Goal: Transaction & Acquisition: Book appointment/travel/reservation

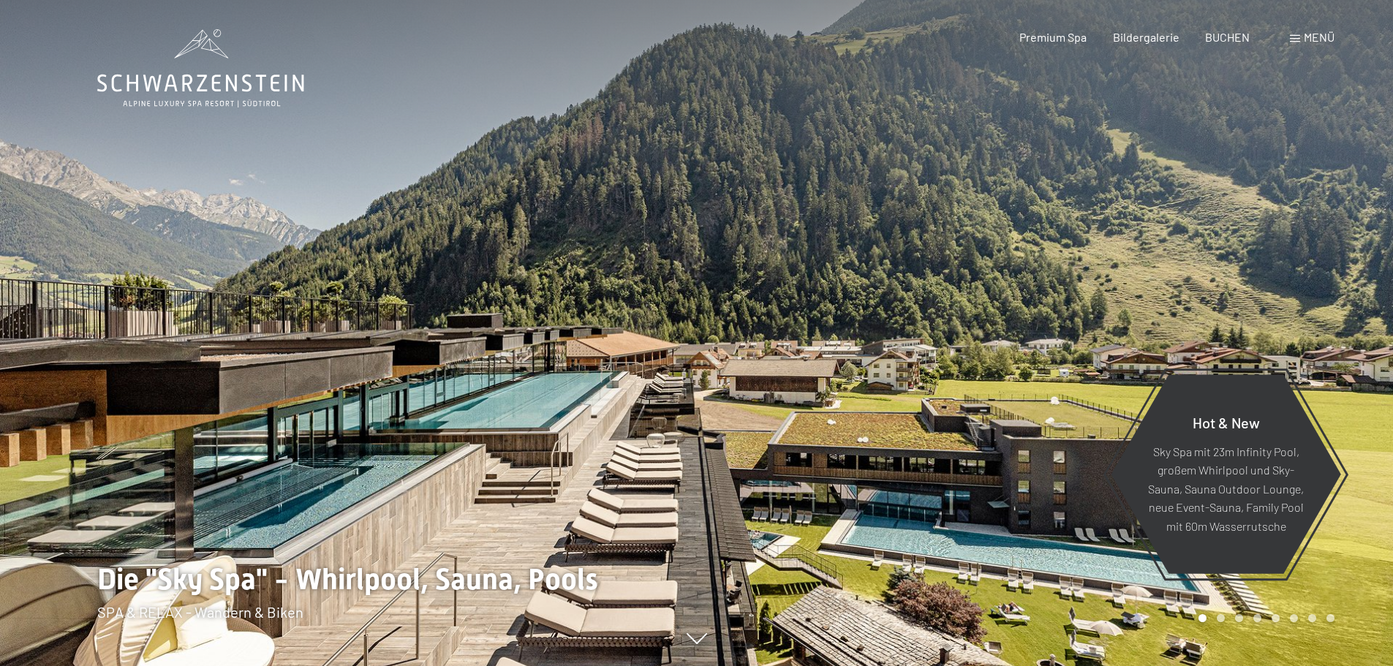
click at [1228, 32] on span "BUCHEN" at bounding box center [1227, 37] width 45 height 14
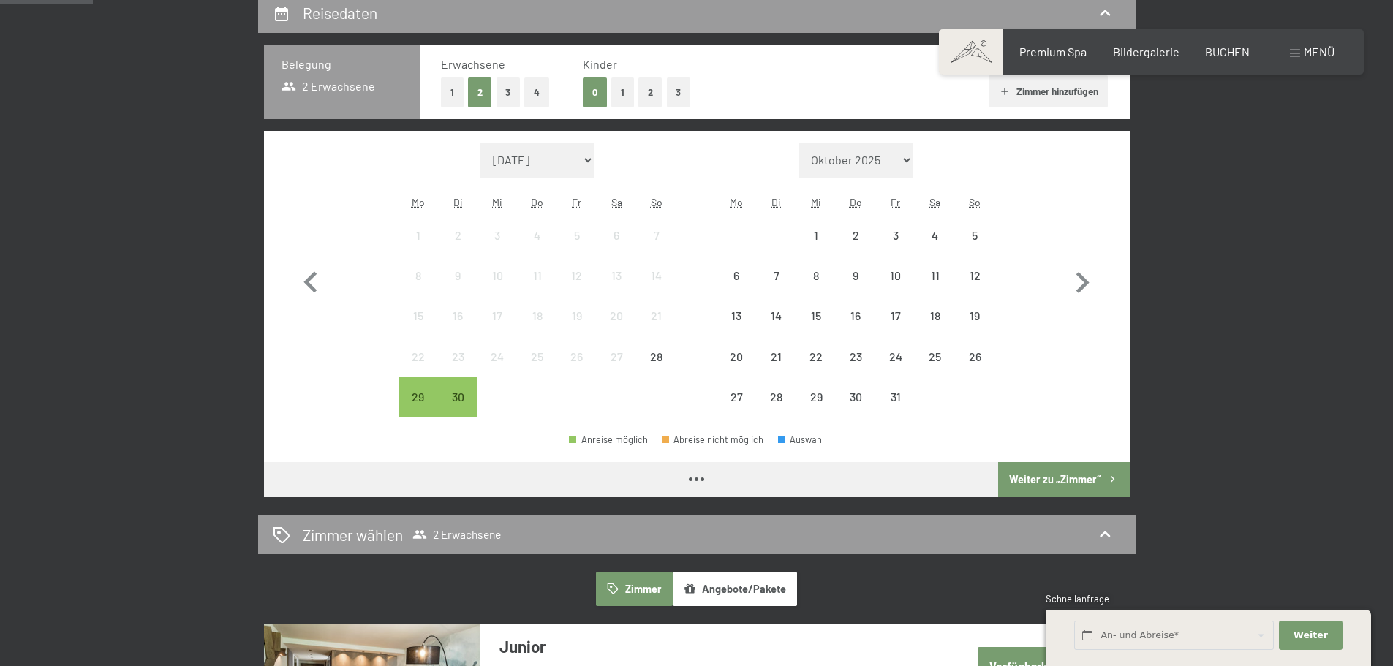
scroll to position [365, 0]
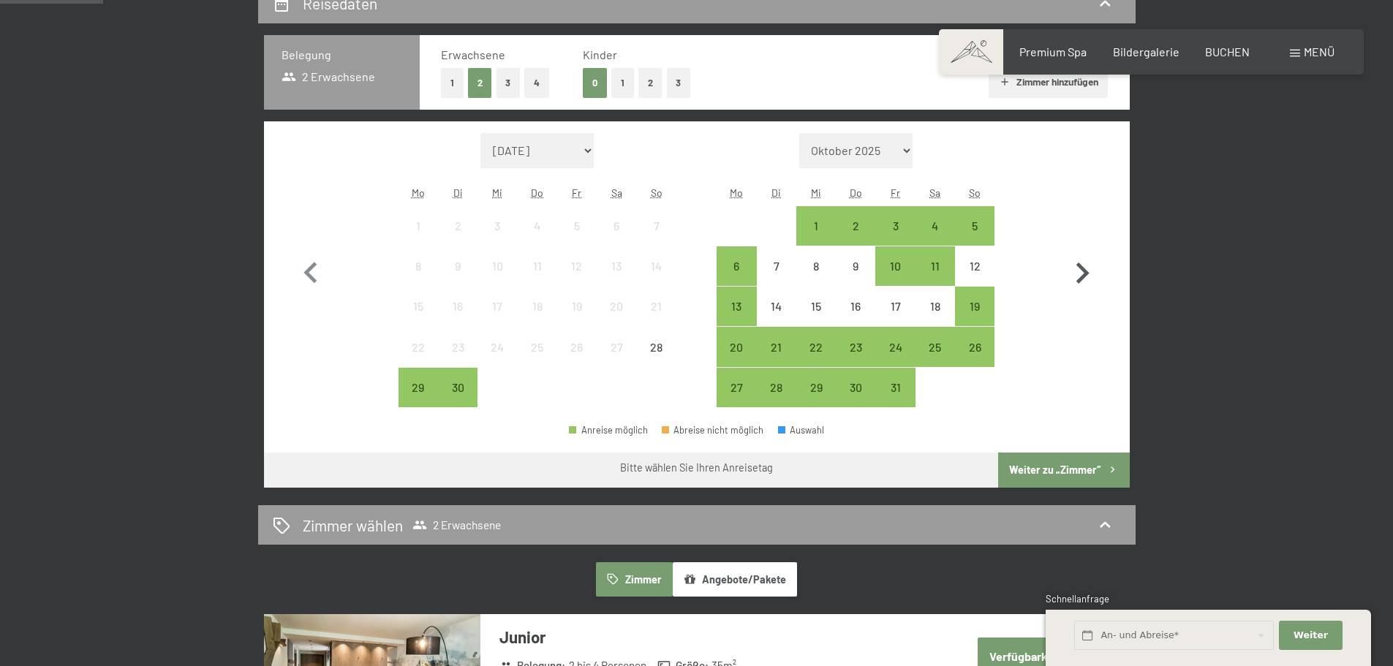
click at [1094, 267] on icon "button" at bounding box center [1082, 273] width 42 height 42
select select "2025-10-01"
select select "2025-11-01"
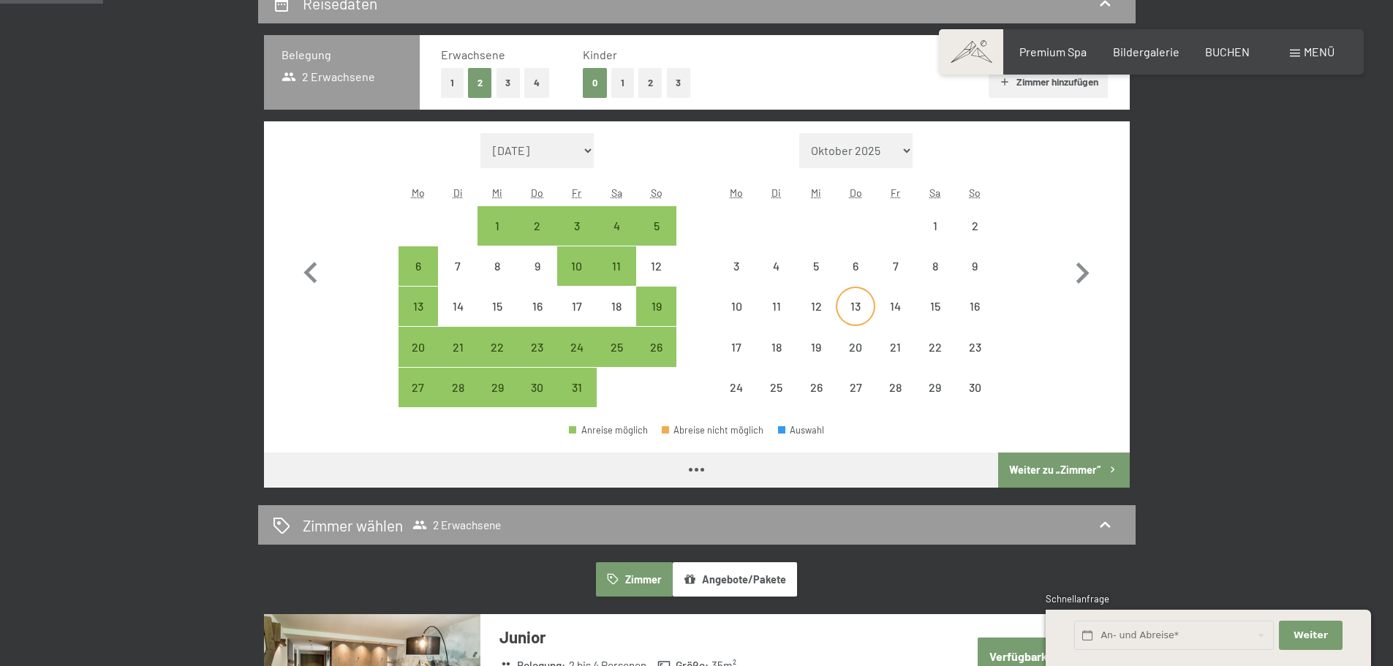
select select "2025-10-01"
select select "2025-11-01"
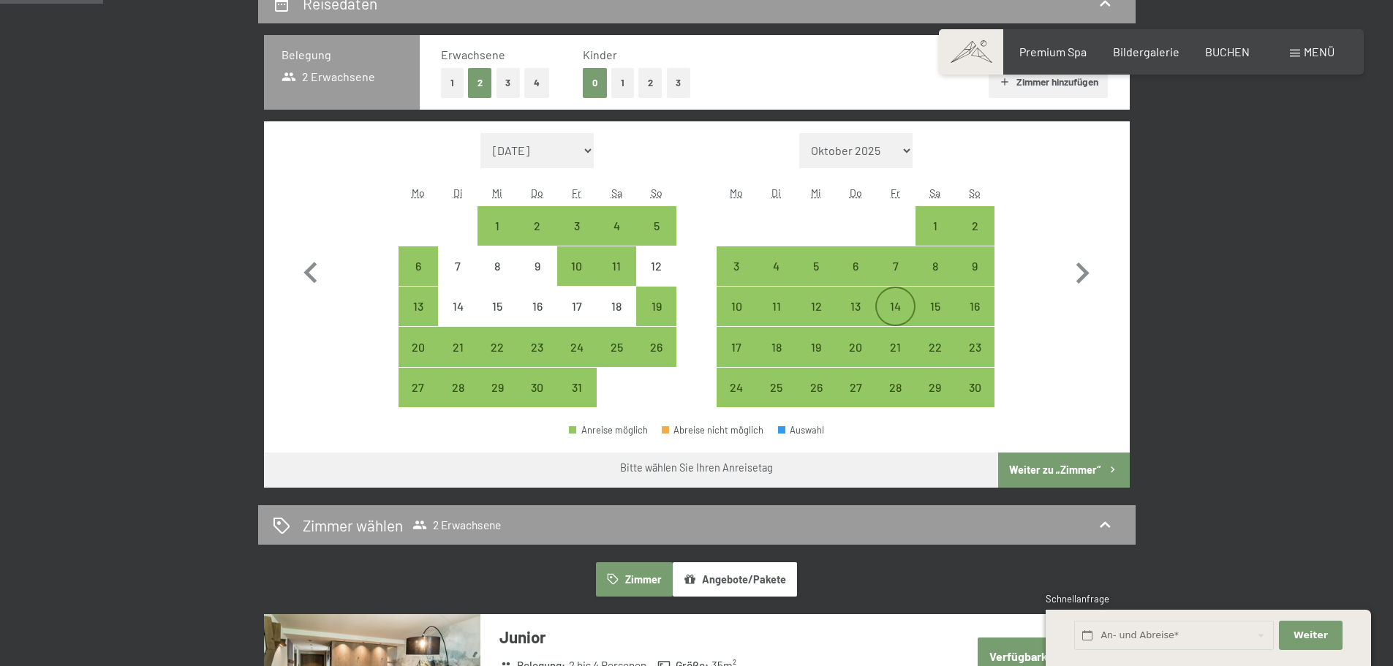
click at [887, 309] on div "14" at bounding box center [894, 318] width 37 height 37
select select "2025-10-01"
select select "2025-11-01"
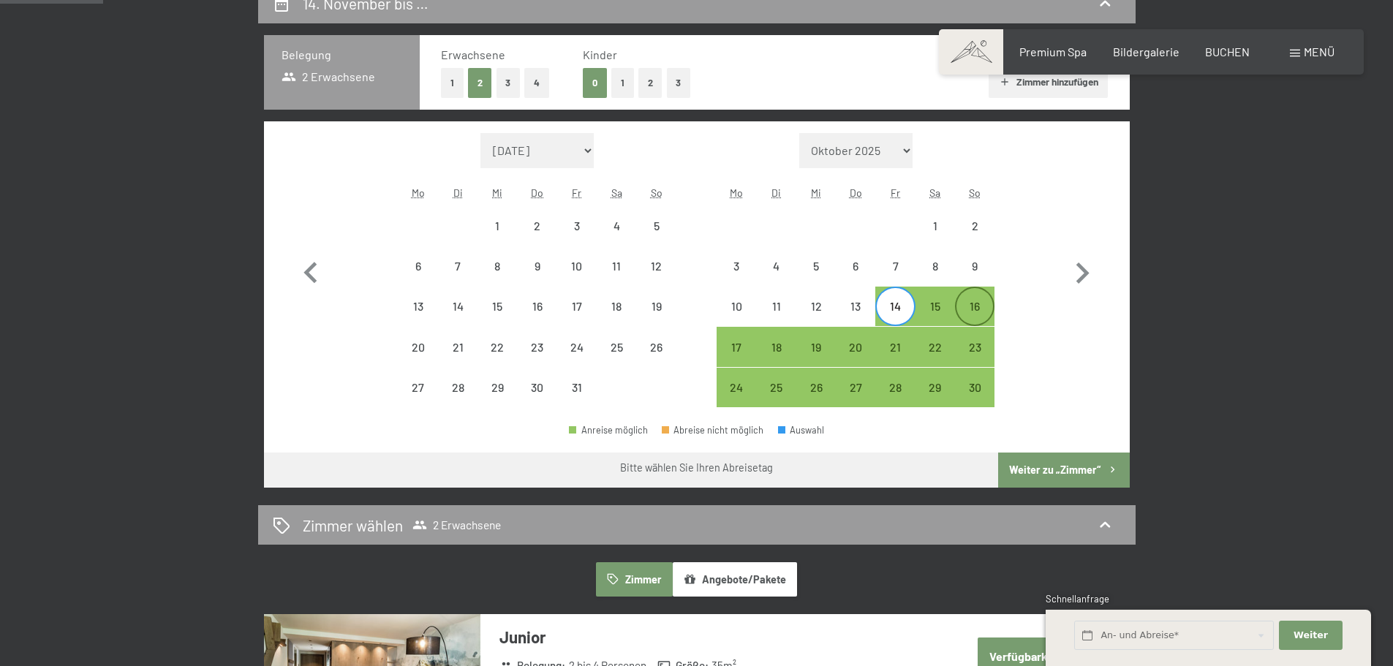
click at [960, 303] on div "16" at bounding box center [974, 318] width 37 height 37
select select "2025-10-01"
select select "2025-11-01"
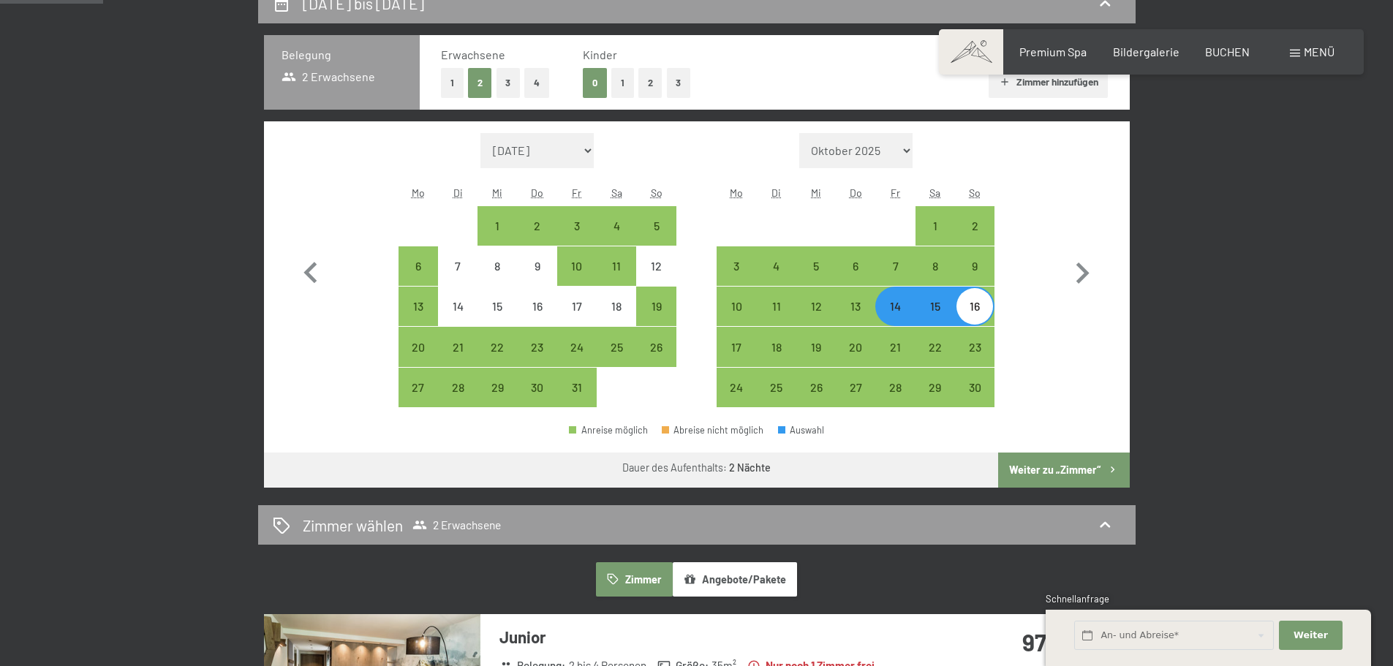
click at [1054, 473] on button "Weiter zu „Zimmer“" at bounding box center [1063, 469] width 131 height 35
select select "2025-10-01"
select select "2025-11-01"
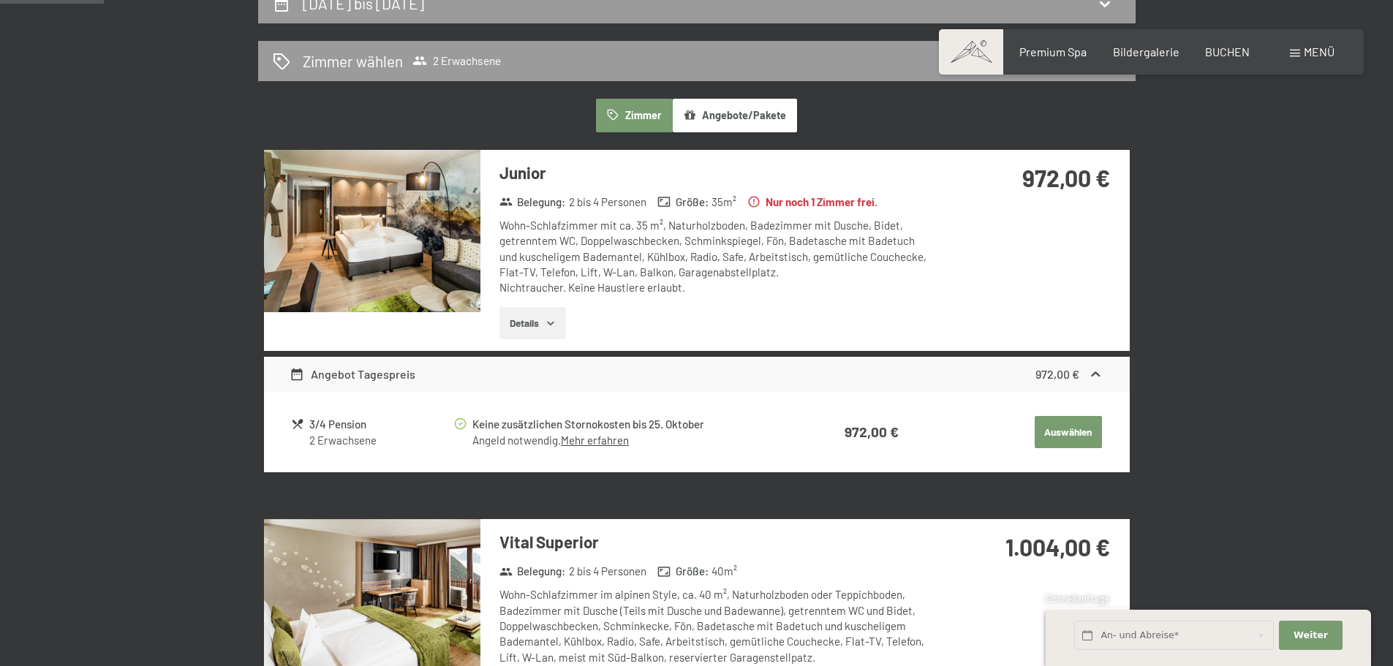
scroll to position [349, 0]
